Goal: Task Accomplishment & Management: Manage account settings

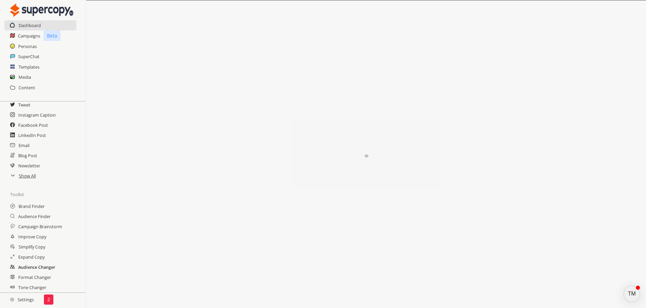
scroll to position [40, 0]
click at [29, 297] on h2 "Settings" at bounding box center [22, 300] width 44 height 14
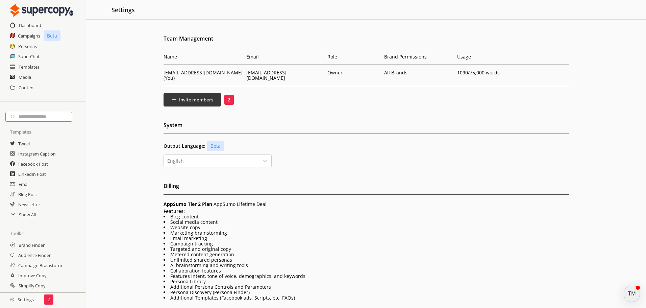
click at [38, 9] on img at bounding box center [41, 10] width 63 height 14
